Goal: Task Accomplishment & Management: Manage account settings

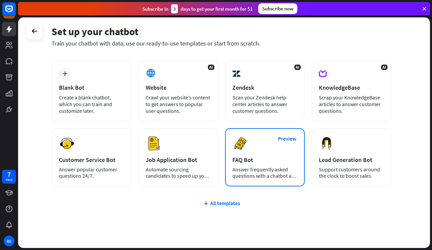
scroll to position [31, 0]
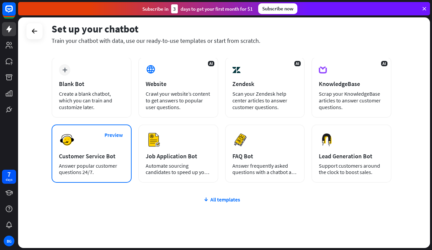
click at [111, 150] on div "Preview Customer Service Bot Answer popular customer questions 24/7." at bounding box center [92, 154] width 80 height 58
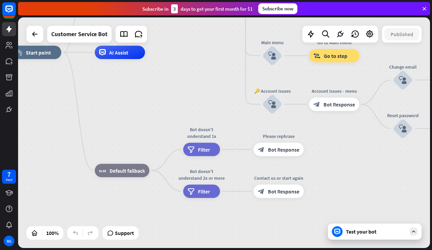
click at [415, 234] on icon at bounding box center [414, 232] width 6 height 6
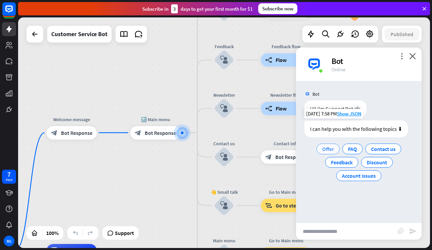
click at [333, 151] on span "Offer" at bounding box center [328, 149] width 12 height 7
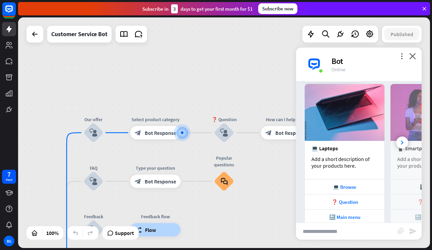
scroll to position [105, 0]
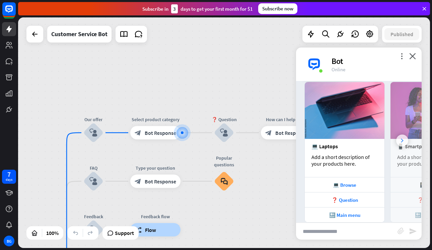
click at [405, 143] on div at bounding box center [402, 141] width 12 height 12
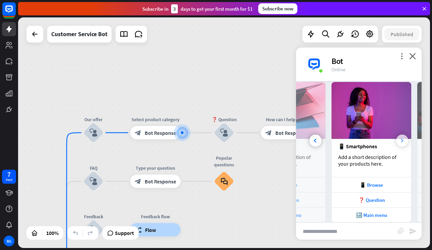
scroll to position [0, 71]
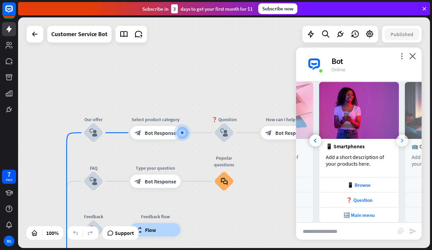
click at [405, 143] on div at bounding box center [402, 141] width 12 height 12
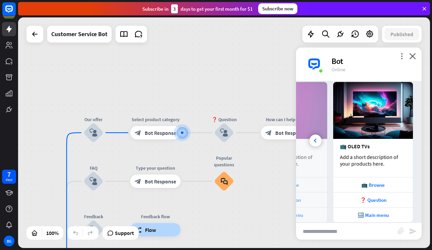
scroll to position [0, 143]
click at [405, 143] on div "📺 OLED TVs" at bounding box center [373, 146] width 66 height 7
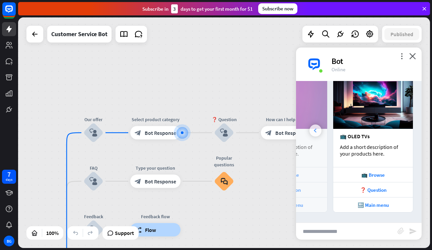
scroll to position [115, 0]
click at [320, 127] on div at bounding box center [316, 131] width 12 height 12
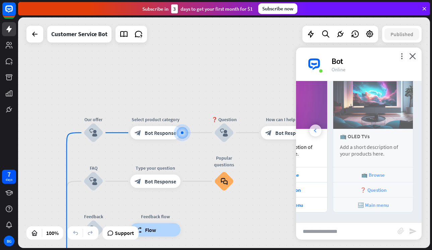
scroll to position [0, 69]
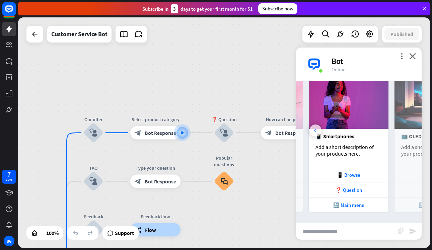
click at [320, 127] on div at bounding box center [316, 131] width 12 height 12
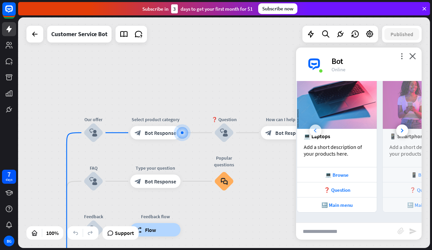
click at [320, 127] on div at bounding box center [316, 131] width 12 height 12
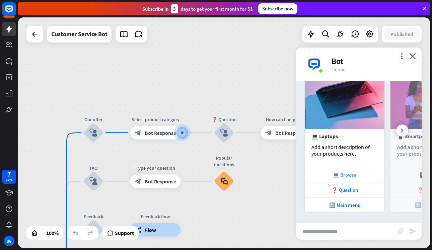
scroll to position [115, 0]
click at [340, 202] on div "🔙 Main menu" at bounding box center [344, 205] width 73 height 6
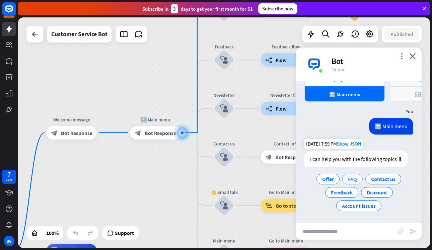
click at [357, 182] on span "FAQ" at bounding box center [352, 179] width 9 height 7
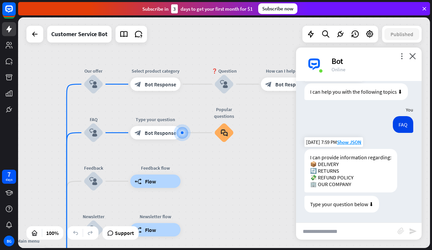
scroll to position [293, 0]
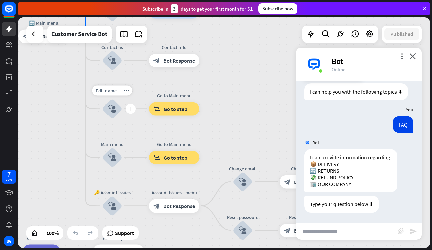
click at [116, 113] on div "block_user_input" at bounding box center [112, 109] width 20 height 20
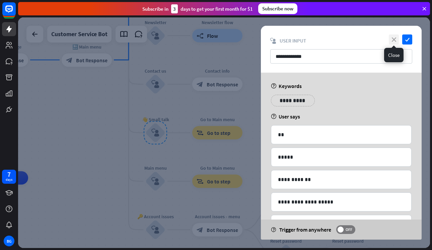
click at [395, 40] on icon "close" at bounding box center [394, 40] width 10 height 10
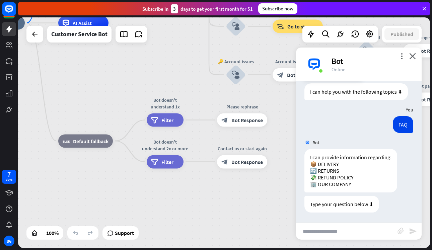
click at [412, 52] on div "more_vert close Bot Online" at bounding box center [359, 65] width 126 height 34
click at [412, 55] on icon "close" at bounding box center [412, 56] width 7 height 6
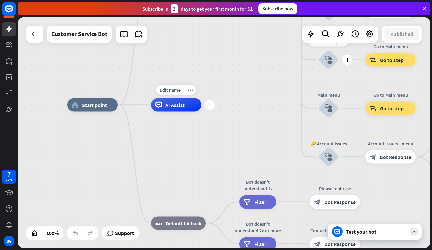
click at [168, 107] on span "AI Assist" at bounding box center [175, 105] width 19 height 7
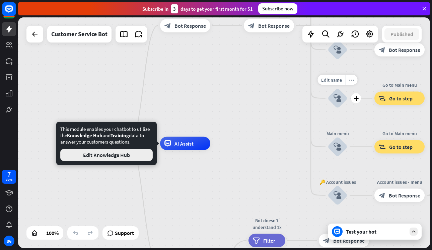
click at [127, 157] on button "Edit Knowledge Hub" at bounding box center [106, 155] width 92 height 12
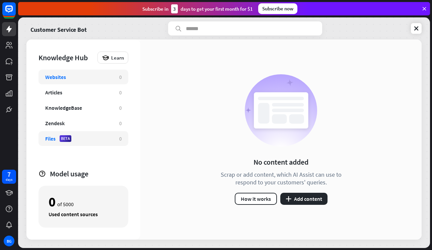
click at [86, 144] on div "Files BETA 0" at bounding box center [84, 138] width 90 height 15
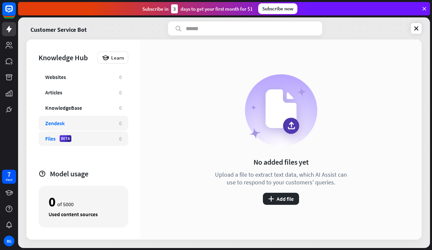
click at [88, 128] on div "Zendesk 0" at bounding box center [84, 123] width 90 height 15
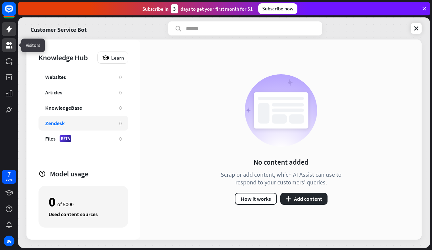
click at [11, 45] on icon at bounding box center [9, 45] width 8 height 8
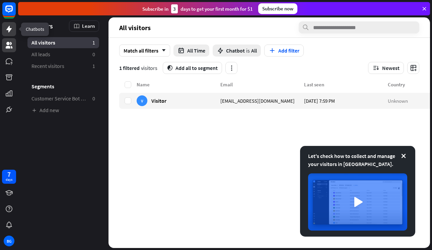
click at [12, 34] on link at bounding box center [9, 29] width 14 height 14
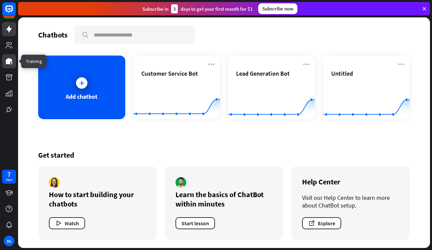
click at [9, 60] on icon at bounding box center [9, 61] width 7 height 6
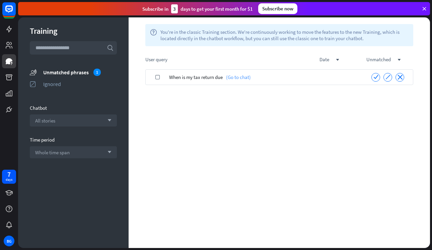
click at [243, 79] on link "(Go to chat)" at bounding box center [237, 77] width 28 height 16
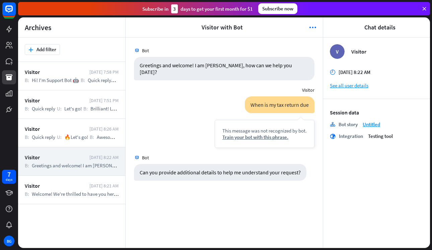
click at [2, 58] on div at bounding box center [9, 58] width 18 height 117
click at [9, 60] on icon at bounding box center [9, 61] width 7 height 6
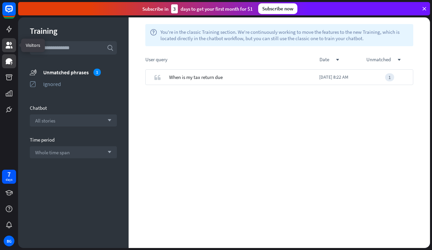
click at [11, 47] on icon at bounding box center [9, 45] width 8 height 8
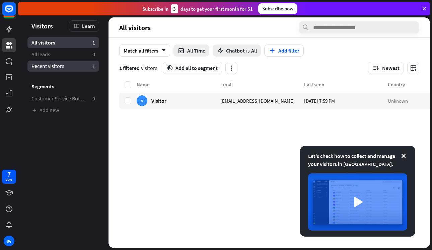
click at [57, 65] on span "Recent visitors" at bounding box center [47, 66] width 33 height 7
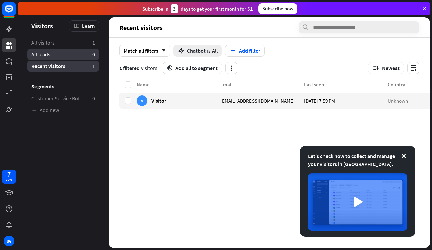
click at [58, 59] on link "All leads 0" at bounding box center [63, 54] width 72 height 11
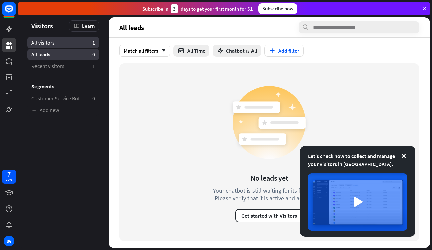
click at [64, 47] on link "All visitors 1" at bounding box center [63, 42] width 72 height 11
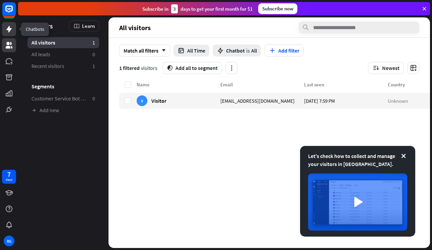
click at [14, 30] on link at bounding box center [9, 29] width 14 height 14
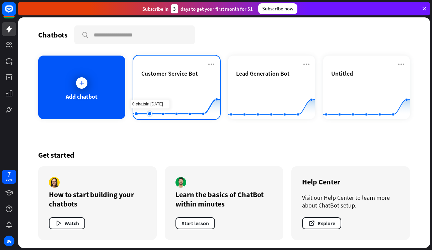
click at [166, 92] on rect at bounding box center [176, 103] width 87 height 42
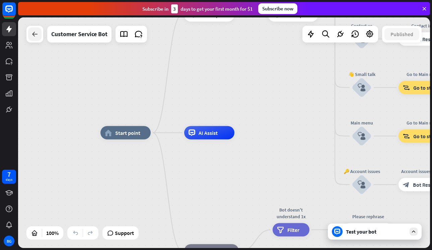
click at [36, 36] on icon at bounding box center [35, 34] width 8 height 8
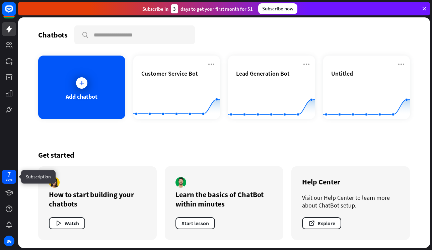
click at [10, 178] on div "days" at bounding box center [9, 180] width 7 height 5
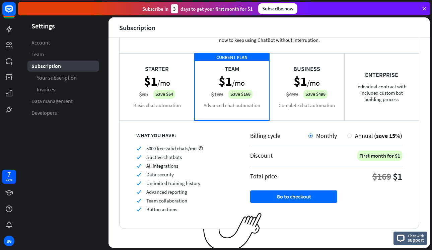
scroll to position [21, 0]
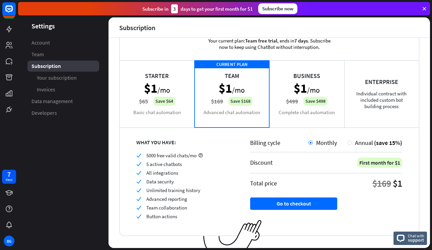
click at [179, 74] on div "Starter $1 /mo $65 Save $64 Basic chat automation" at bounding box center [157, 93] width 75 height 67
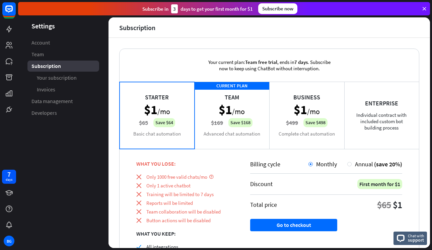
scroll to position [0, 0]
click at [13, 44] on icon at bounding box center [9, 45] width 8 height 8
